Goal: Task Accomplishment & Management: Use online tool/utility

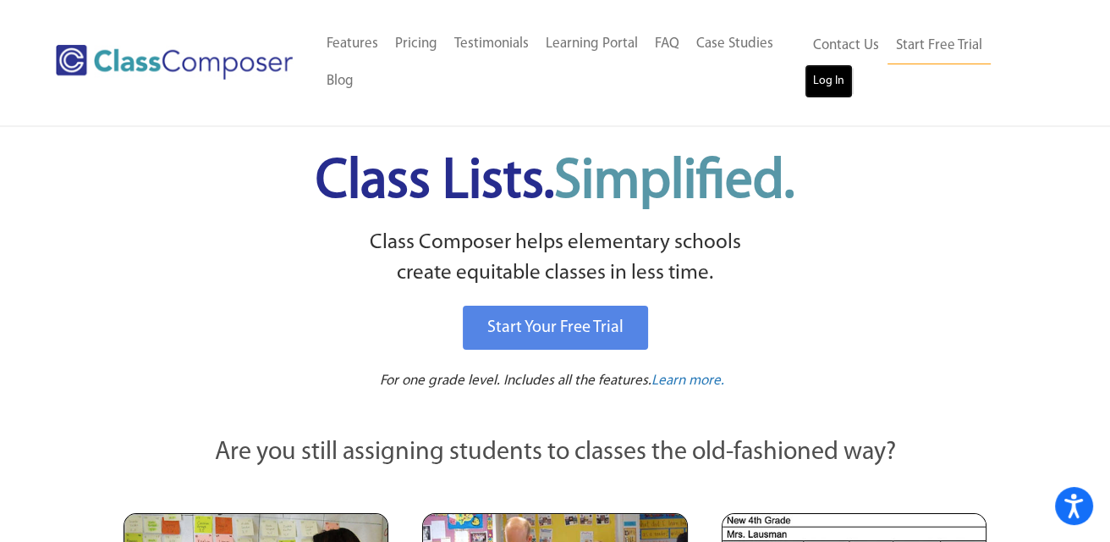
click at [829, 83] on link "Log In" at bounding box center [829, 81] width 48 height 34
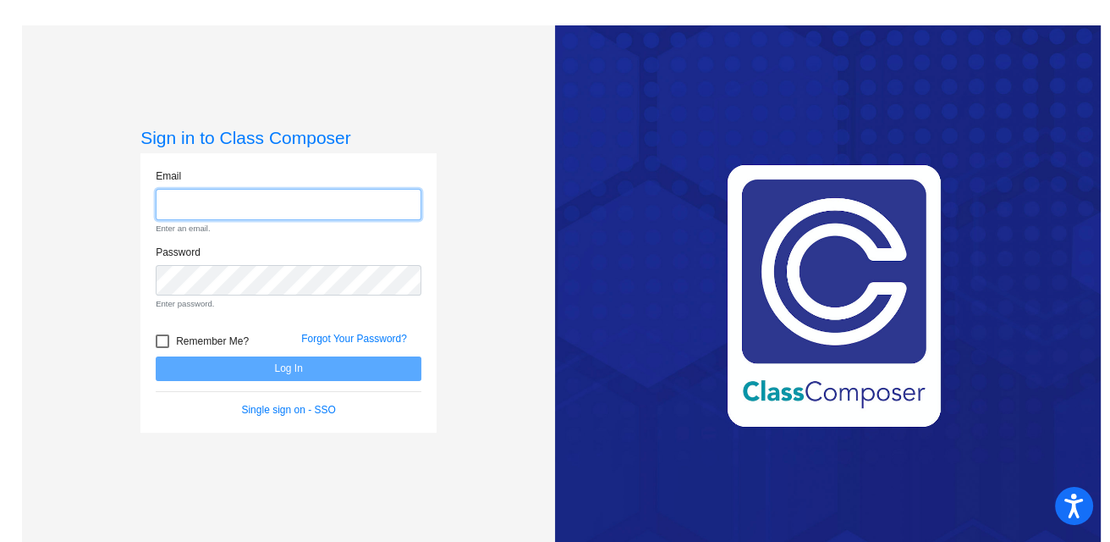
type input "[EMAIL_ADDRESS][DOMAIN_NAME]"
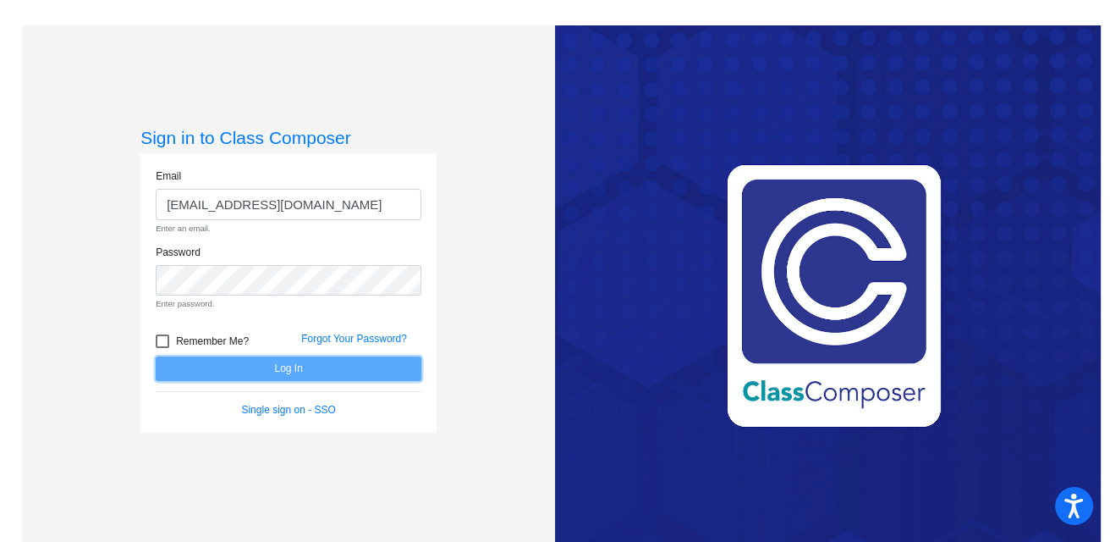
click at [306, 362] on form "Email bcarranza@myvaughncharter.com Enter an email. Password Enter password. Re…" at bounding box center [289, 292] width 266 height 249
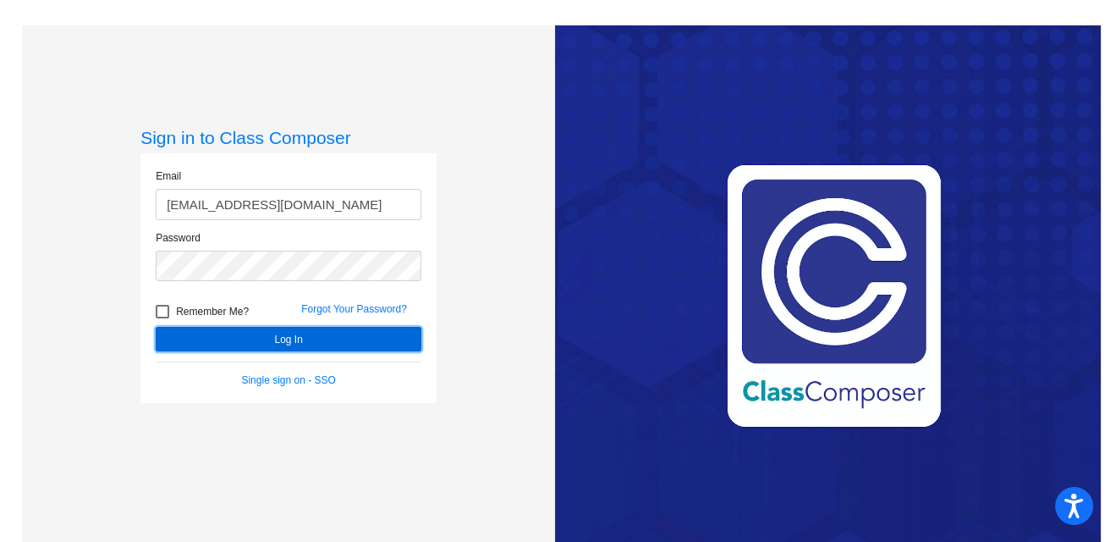
click at [278, 337] on button "Log In" at bounding box center [289, 339] width 266 height 25
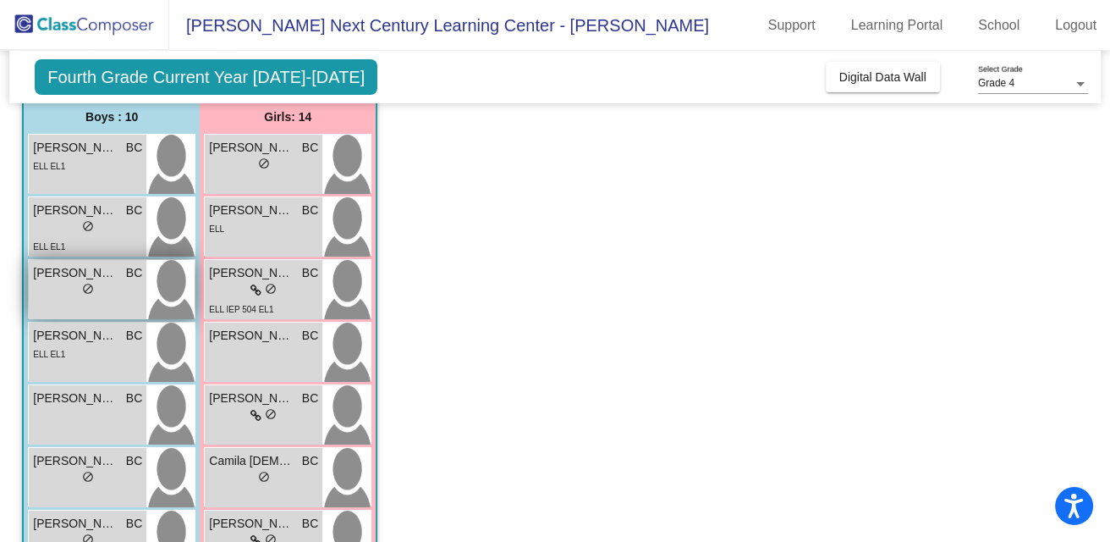
scroll to position [139, 0]
click at [87, 280] on div "lock do_not_disturb_alt" at bounding box center [88, 289] width 12 height 18
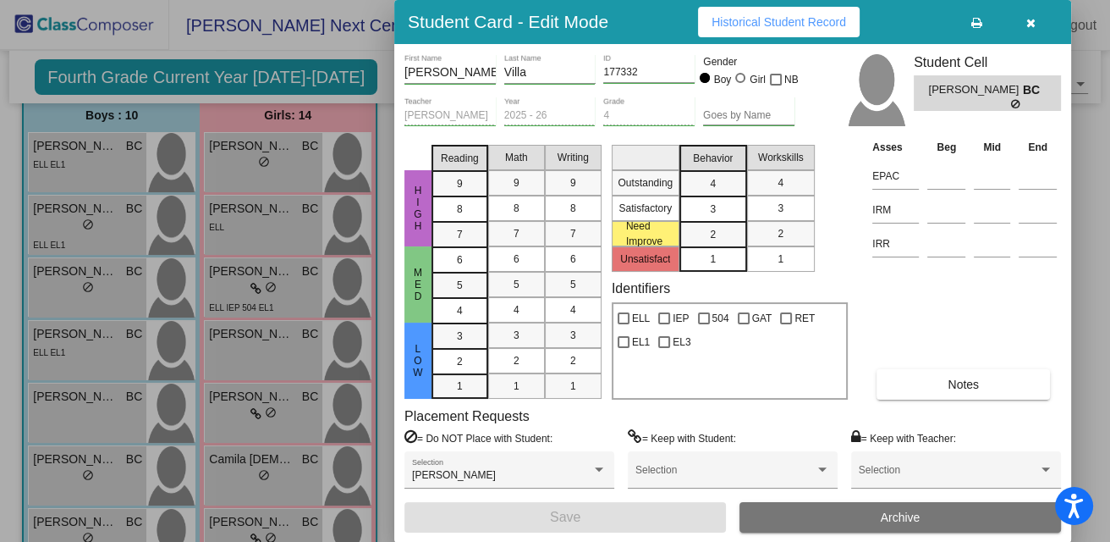
click at [760, 44] on div "Carlos First Name Villa Last Name 177332 ID Gender Boy Girl NB Belinda Carranza…" at bounding box center [732, 293] width 677 height 498
click at [759, 31] on button "Historical Student Record" at bounding box center [779, 22] width 162 height 30
